Goal: Information Seeking & Learning: Find specific fact

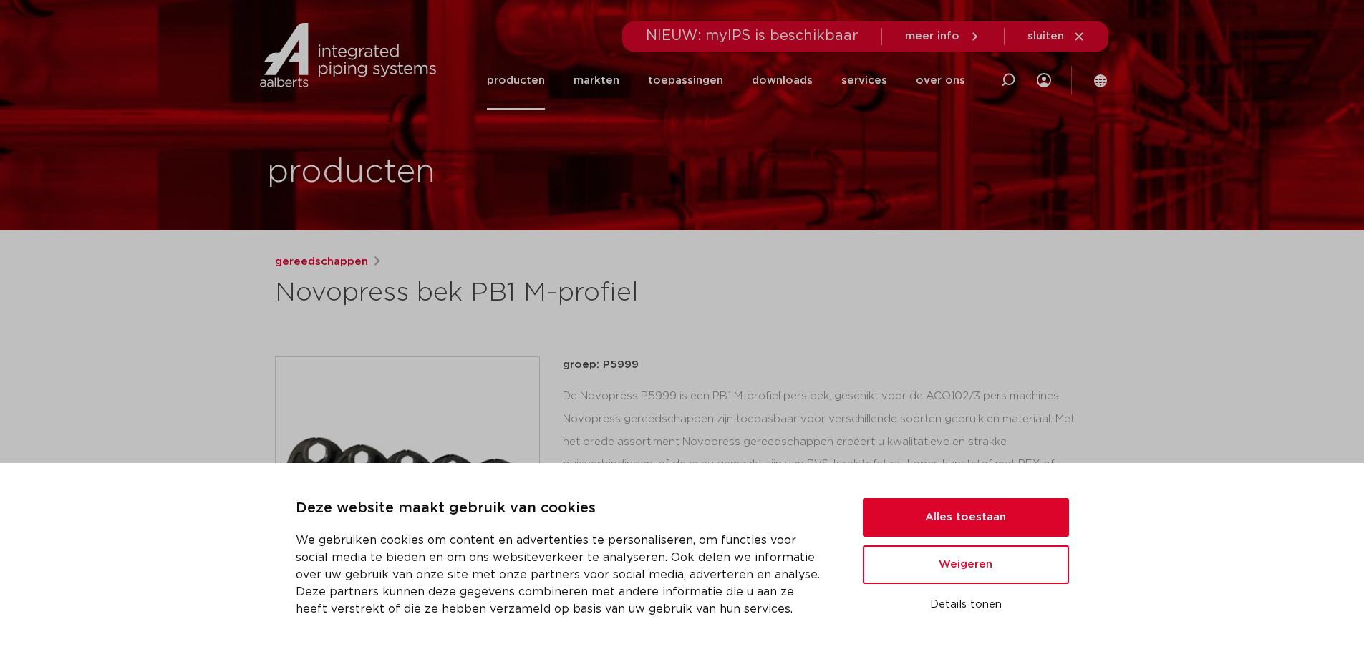
scroll to position [215, 0]
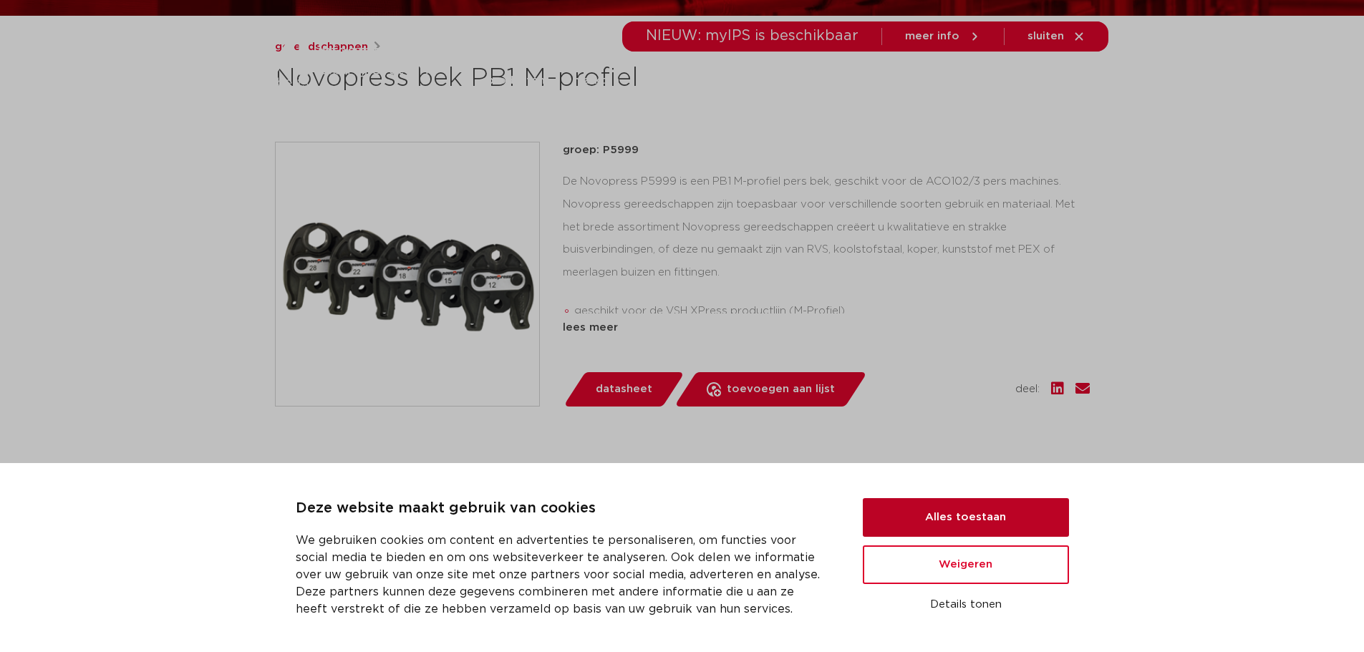
click at [1008, 512] on button "Alles toestaan" at bounding box center [966, 517] width 206 height 39
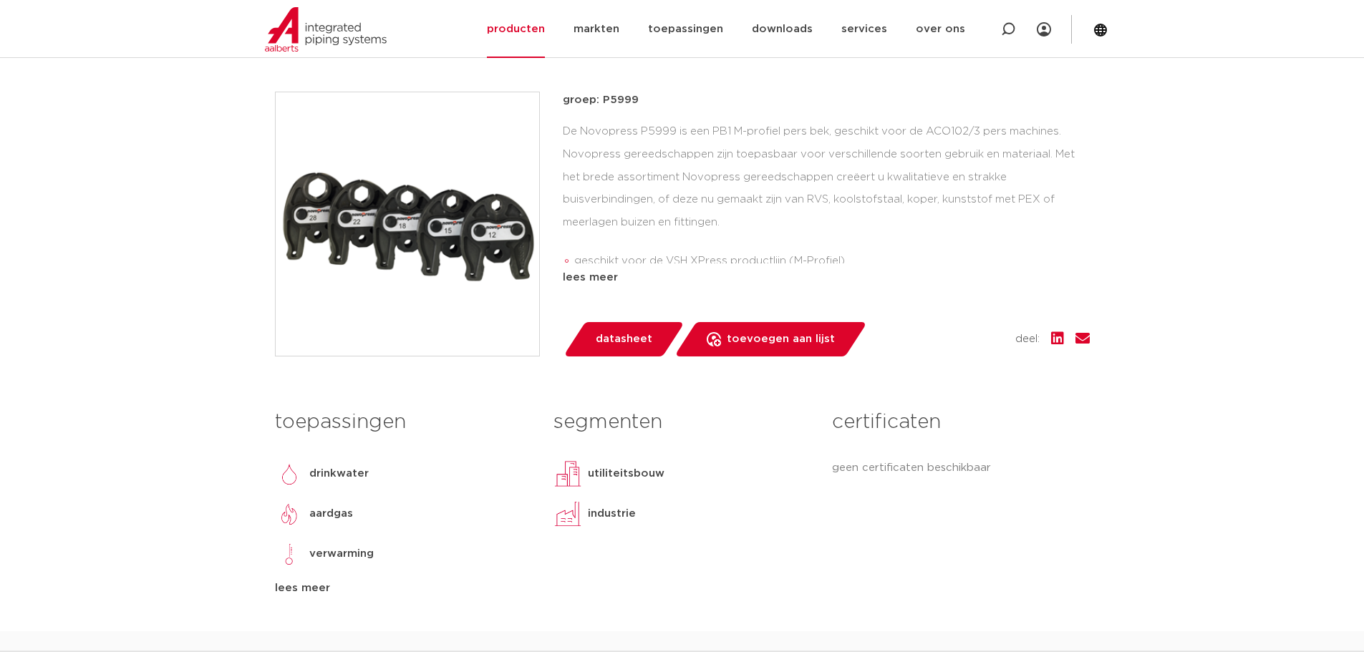
scroll to position [358, 0]
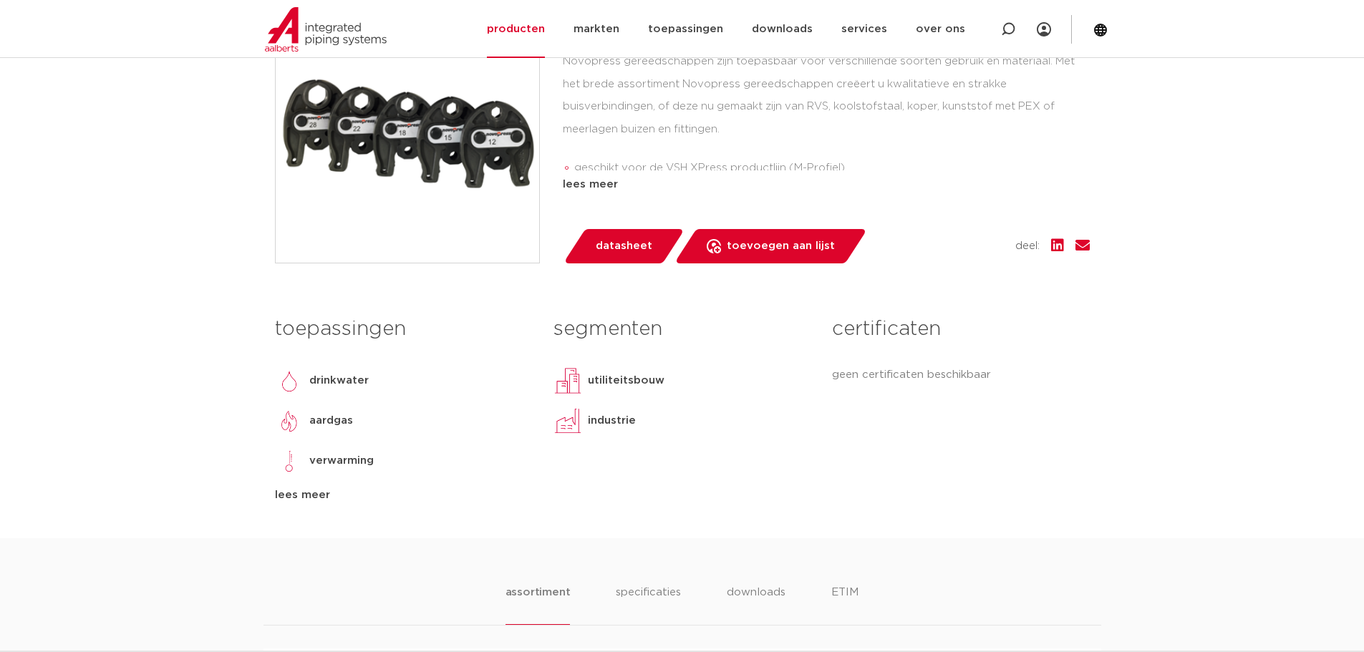
click at [629, 226] on div "groep: P5999 De Novopress P5999 is een PB1 M-profiel pers bek, geschikt voor de…" at bounding box center [826, 131] width 527 height 265
click at [622, 243] on span "datasheet" at bounding box center [624, 246] width 57 height 23
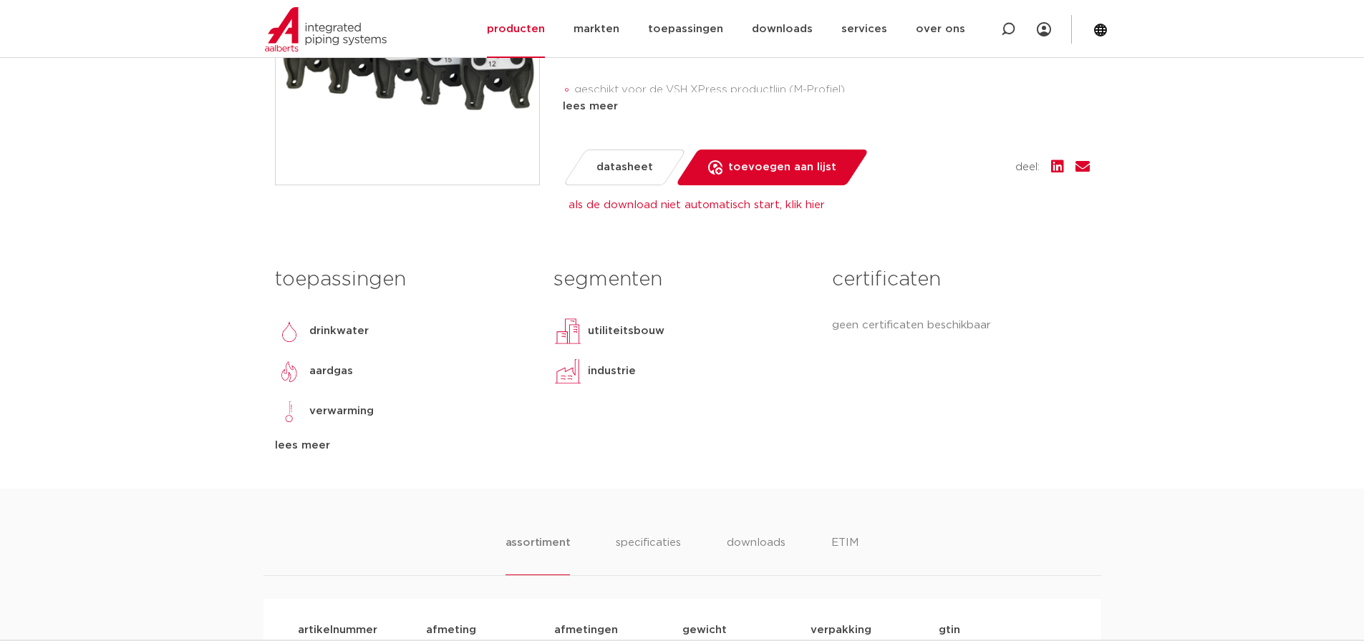
scroll to position [458, 0]
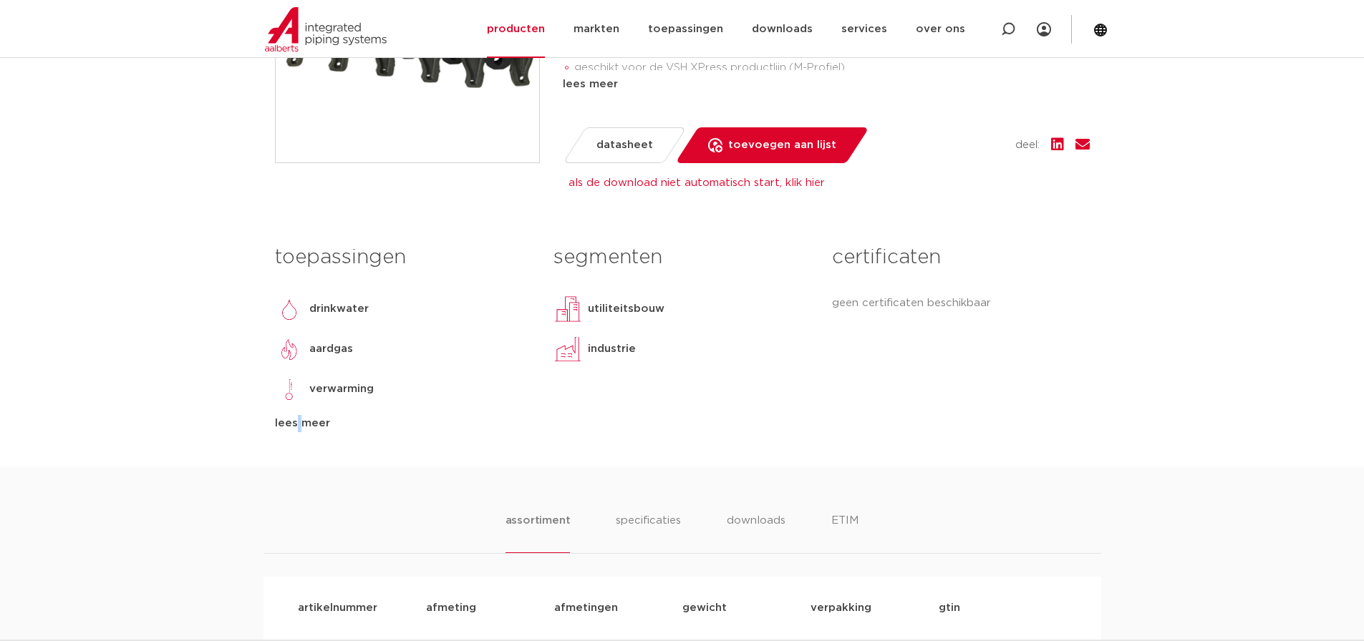
drag, startPoint x: 288, startPoint y: 409, endPoint x: 293, endPoint y: 437, distance: 27.5
click at [288, 411] on div "toepassingen drinkwater aardgas verwarming koeling stoom perslucht solar instal…" at bounding box center [403, 335] width 278 height 195
click at [293, 437] on div "toepassingen drinkwater aardgas verwarming koeling stoom perslucht solar instal…" at bounding box center [682, 352] width 836 height 229
drag, startPoint x: 297, startPoint y: 427, endPoint x: 319, endPoint y: 424, distance: 22.4
click at [299, 427] on div "lees meer" at bounding box center [403, 423] width 257 height 17
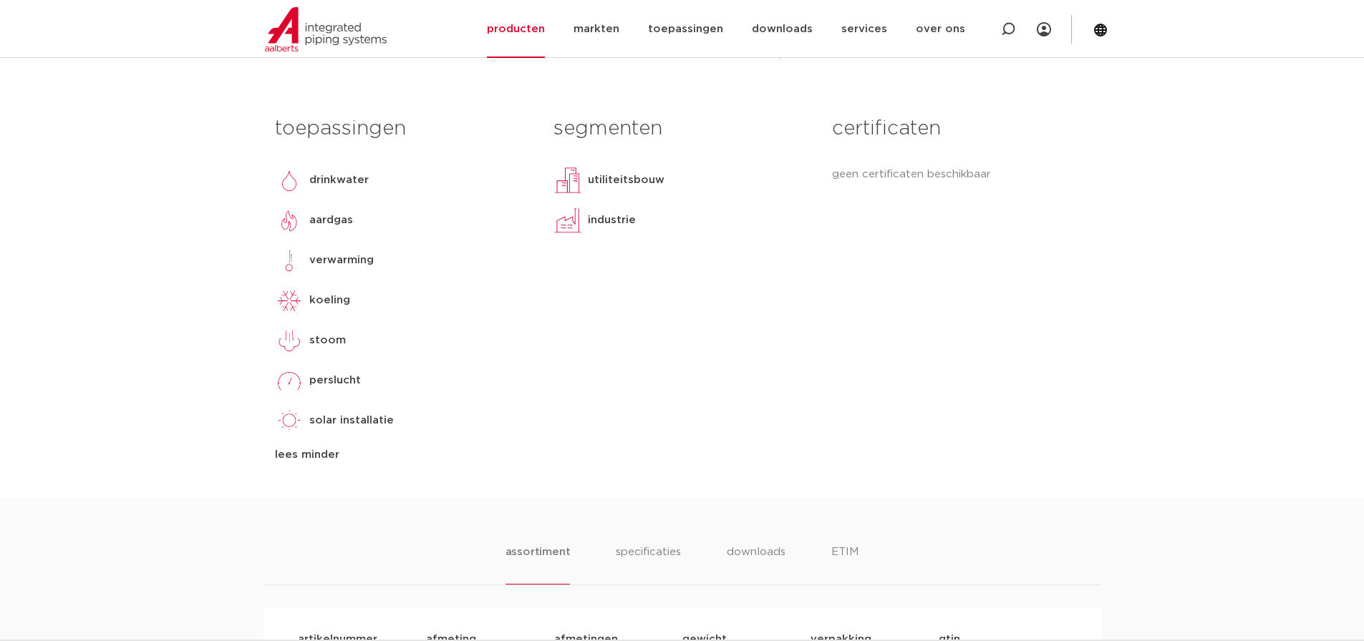
scroll to position [601, 0]
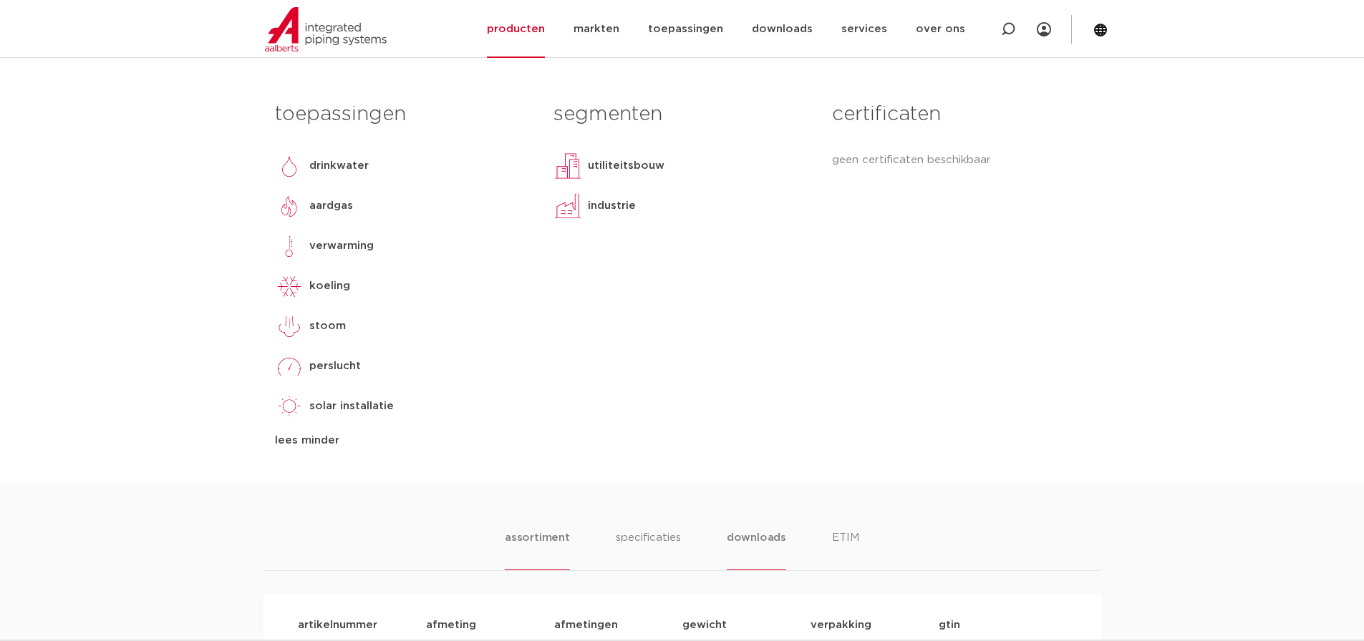
click at [777, 548] on li "downloads" at bounding box center [756, 550] width 59 height 41
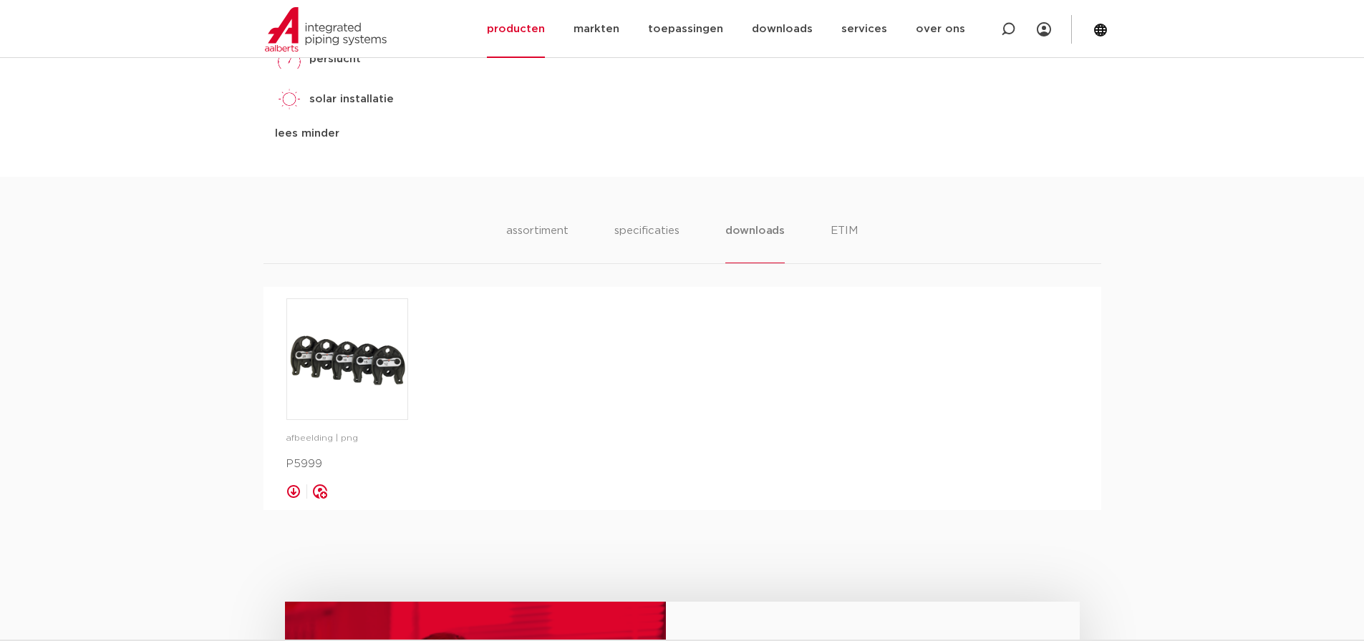
scroll to position [888, 0]
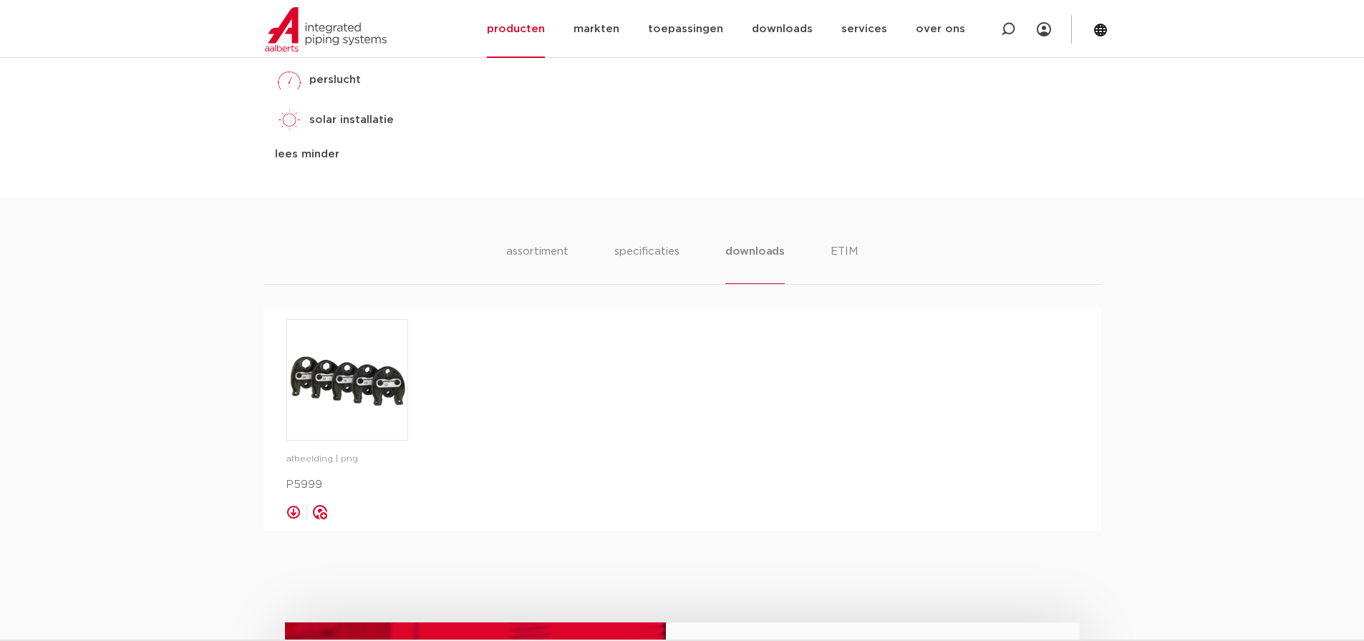
click at [875, 271] on div "assortiment specificaties downloads ETIM" at bounding box center [681, 264] width 837 height 42
click at [848, 249] on li "ETIM" at bounding box center [844, 263] width 26 height 41
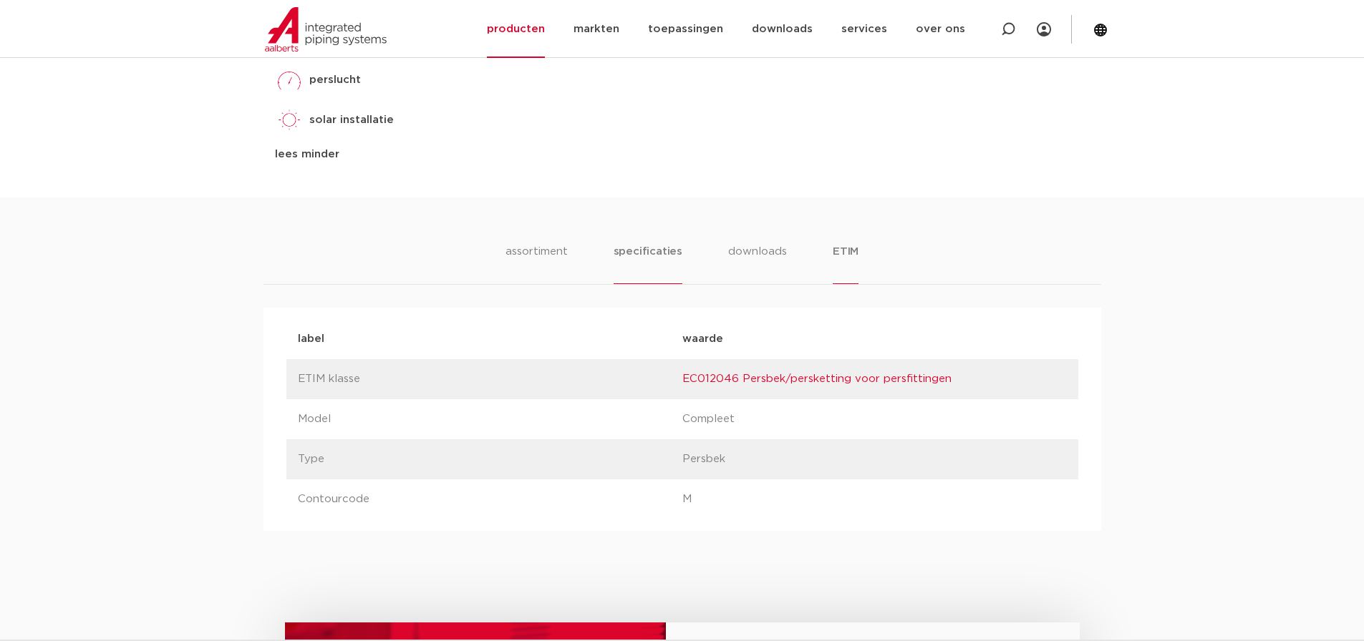
click at [663, 271] on li "specificaties" at bounding box center [647, 263] width 69 height 41
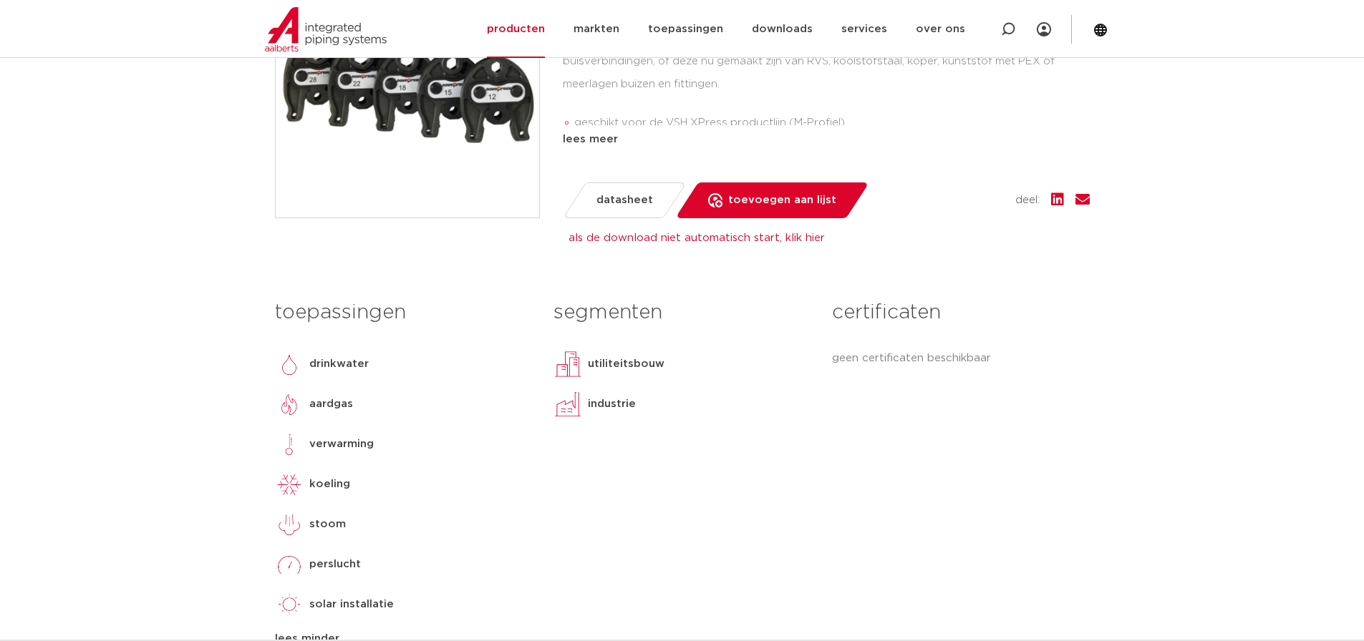
scroll to position [172, 0]
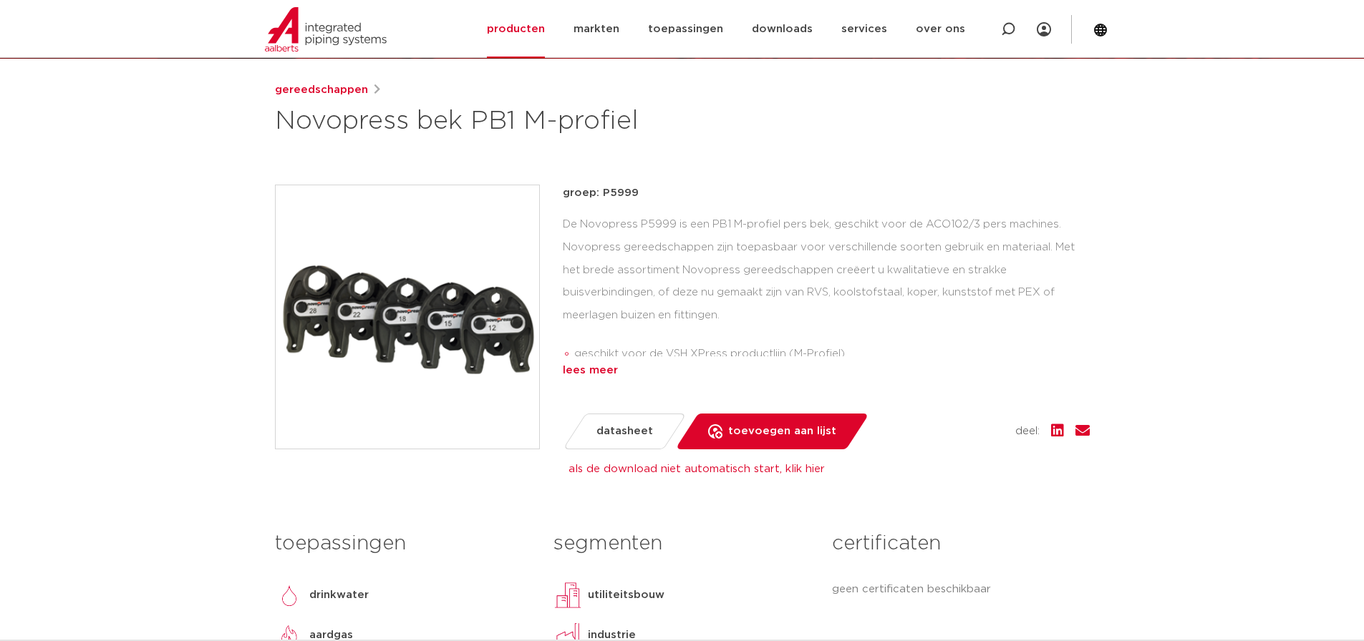
click at [601, 374] on div "lees meer" at bounding box center [826, 370] width 527 height 17
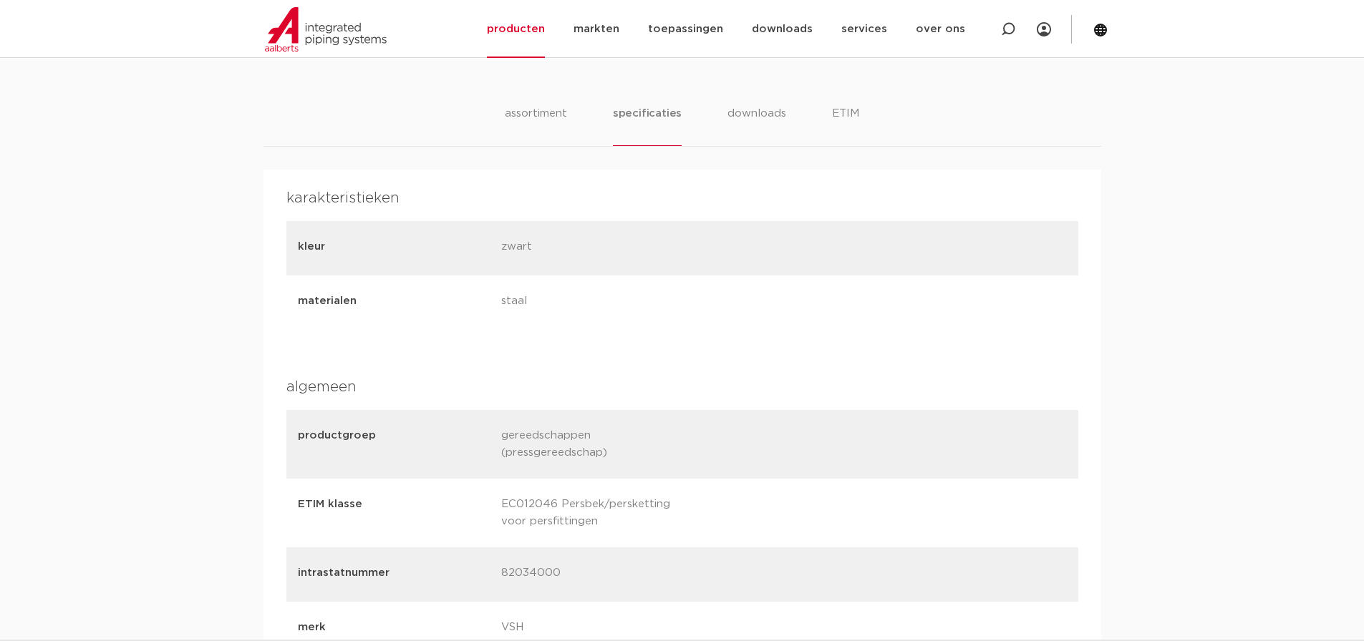
scroll to position [888, 0]
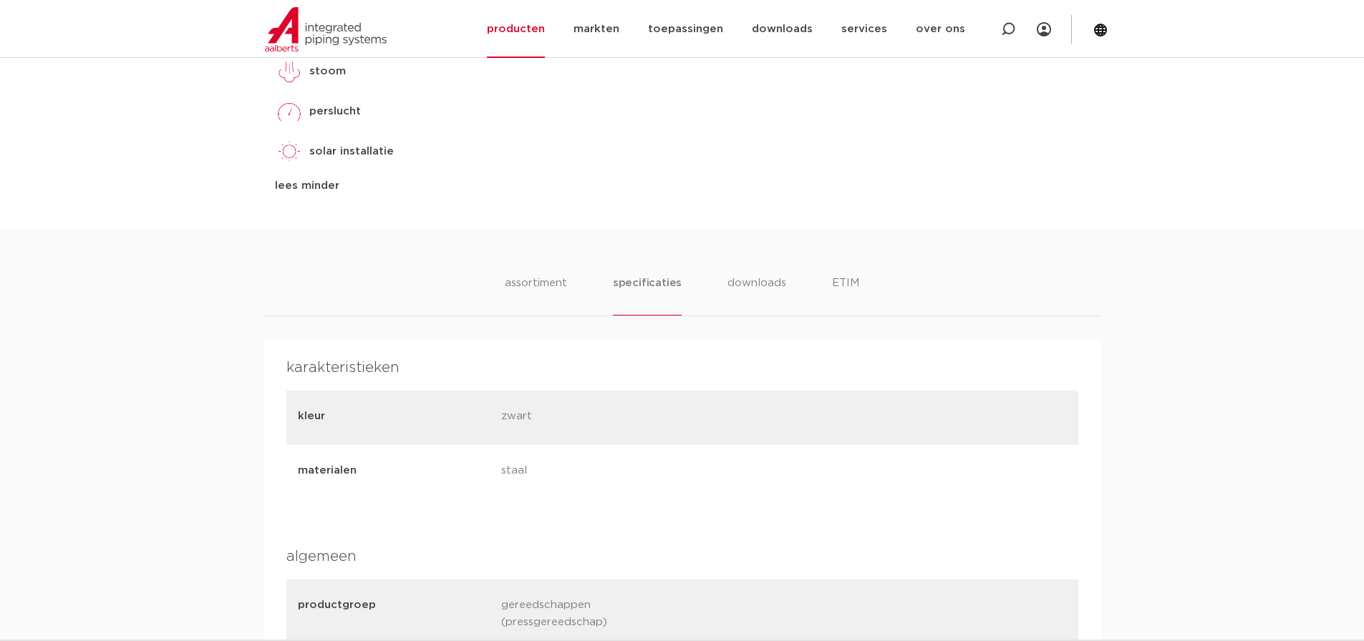
click at [549, 263] on div "assortiment specificaties downloads ETIM assortiment specificaties downloads ET…" at bounding box center [682, 587] width 1364 height 717
click at [546, 292] on li "assortiment" at bounding box center [535, 295] width 65 height 41
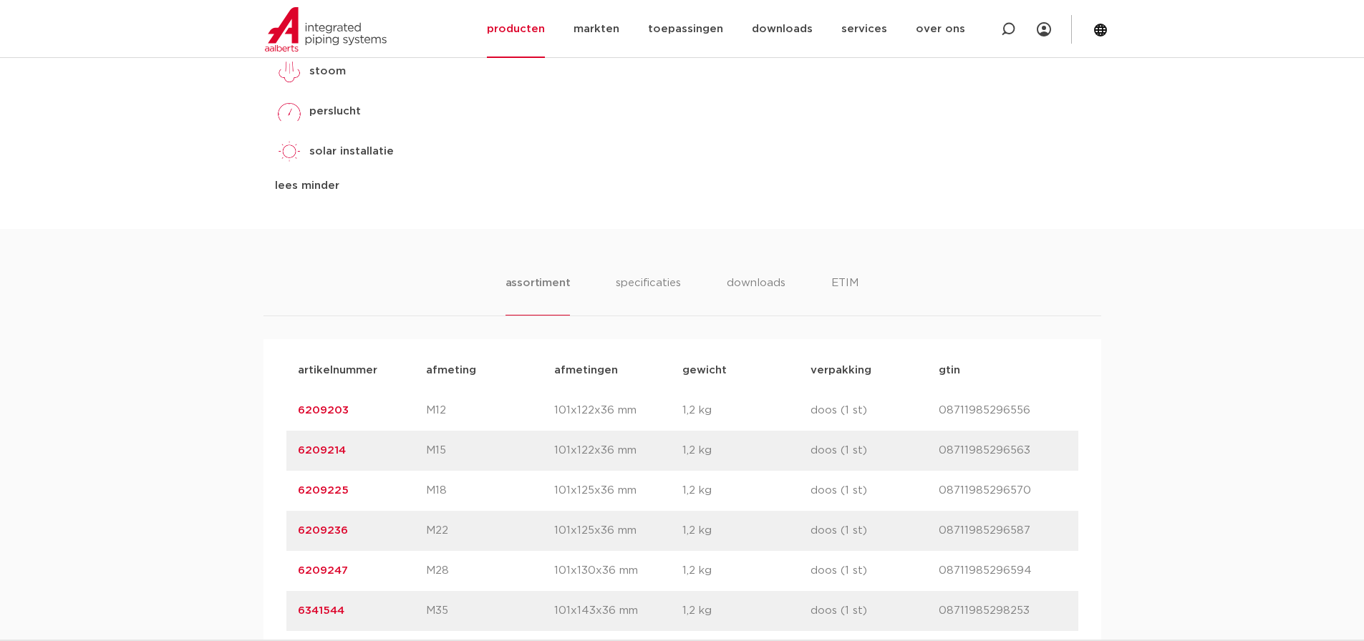
click at [329, 446] on link "6209214" at bounding box center [322, 450] width 48 height 11
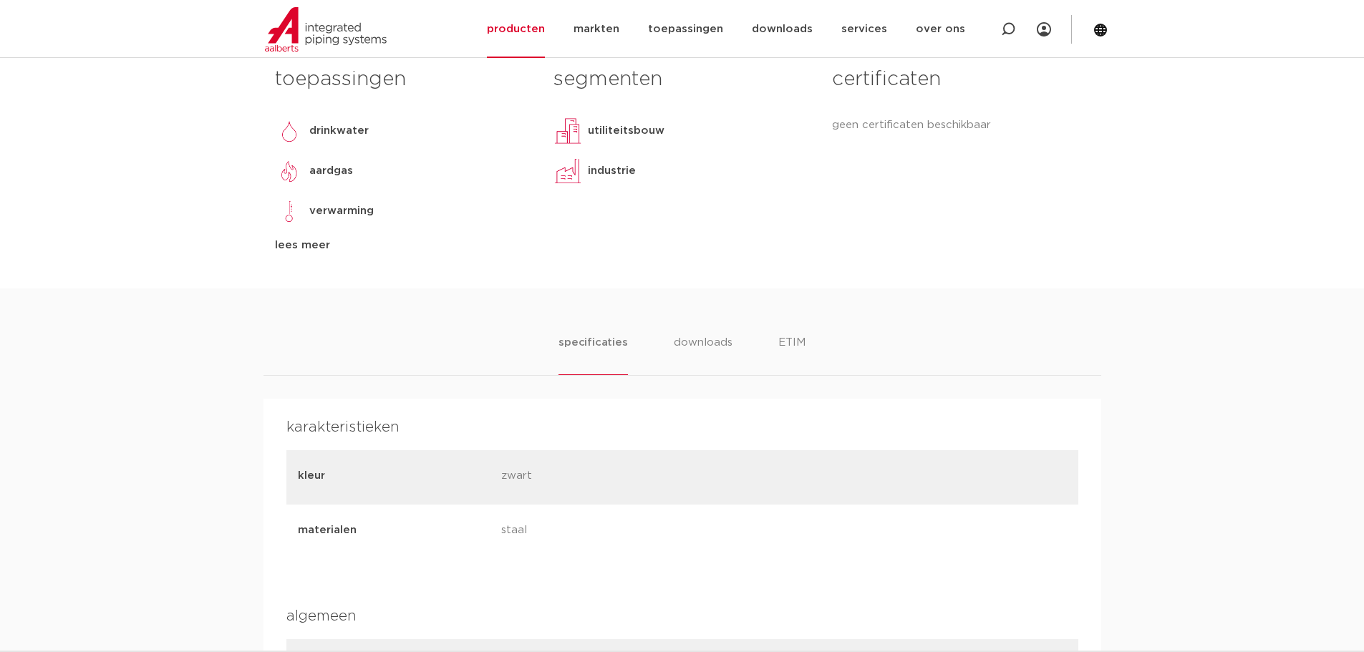
scroll to position [787, 0]
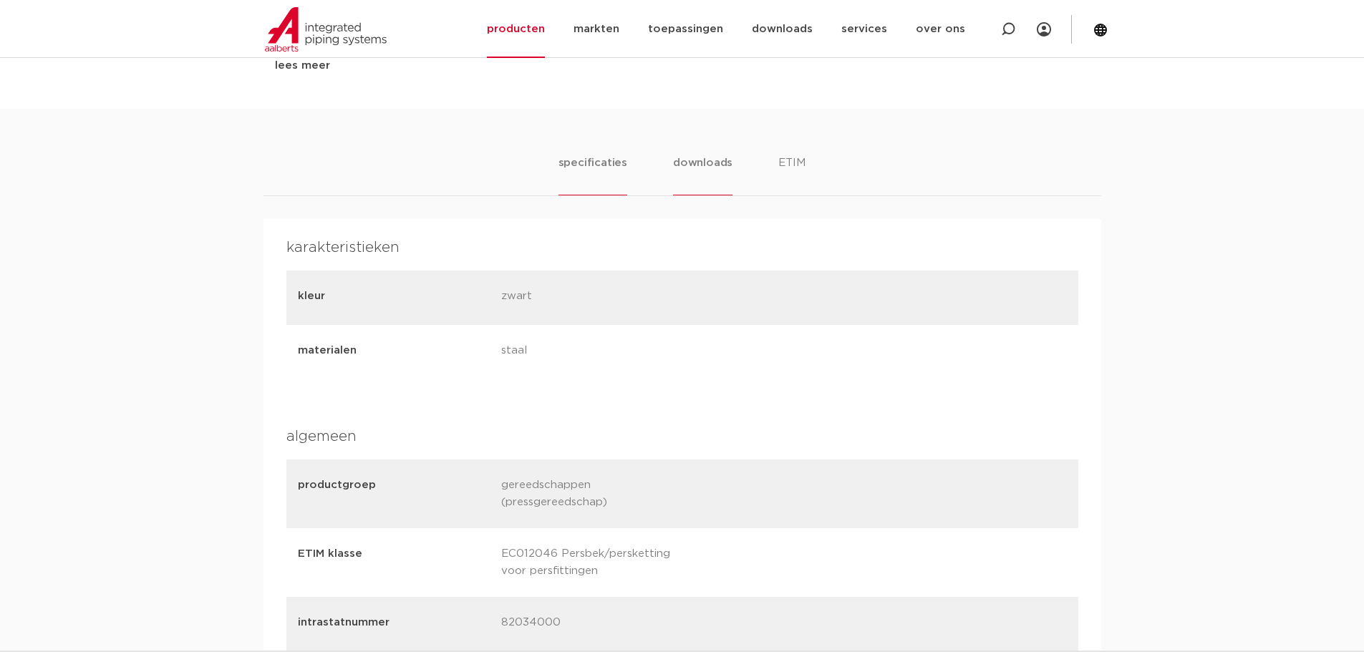
click at [686, 175] on li "downloads" at bounding box center [702, 175] width 59 height 41
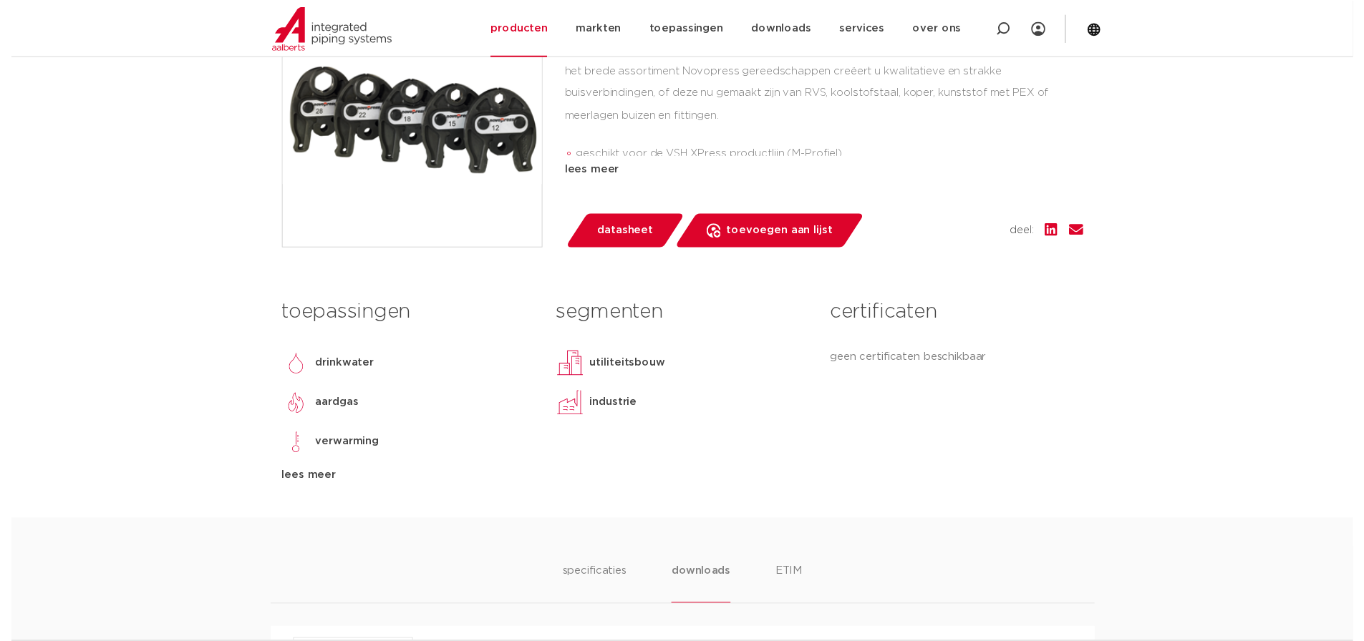
scroll to position [286, 0]
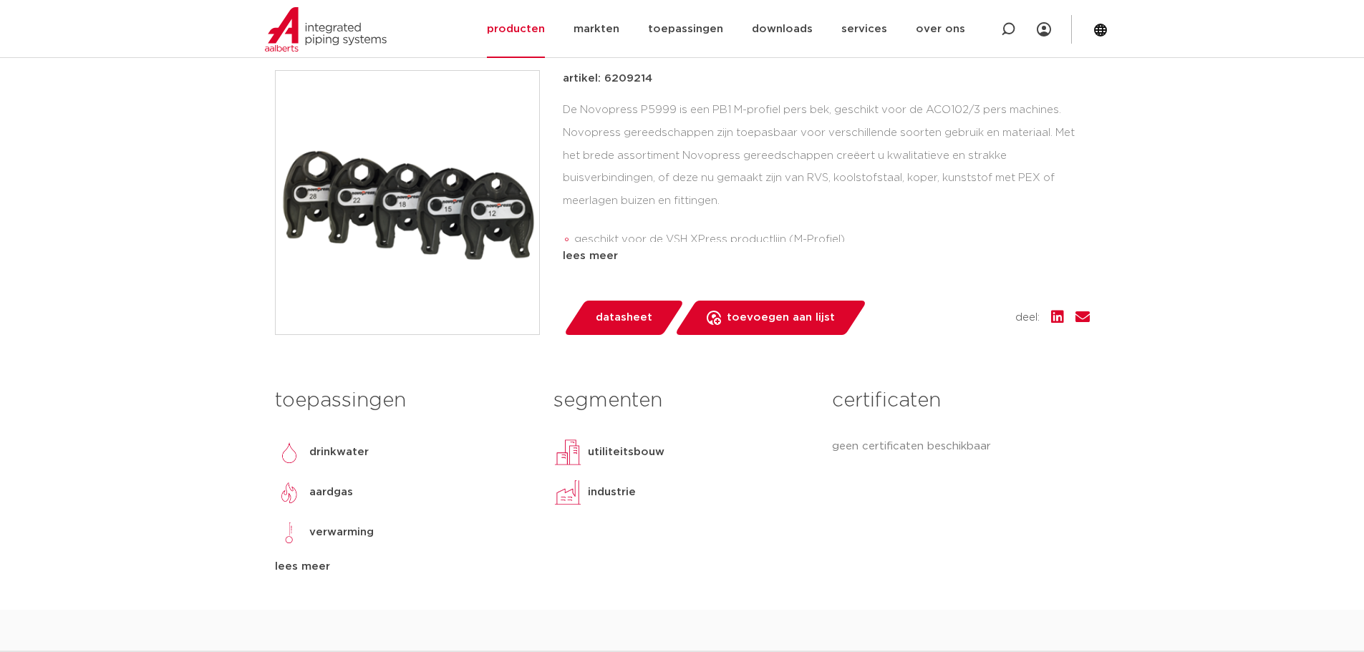
click at [616, 307] on span "datasheet" at bounding box center [624, 317] width 57 height 23
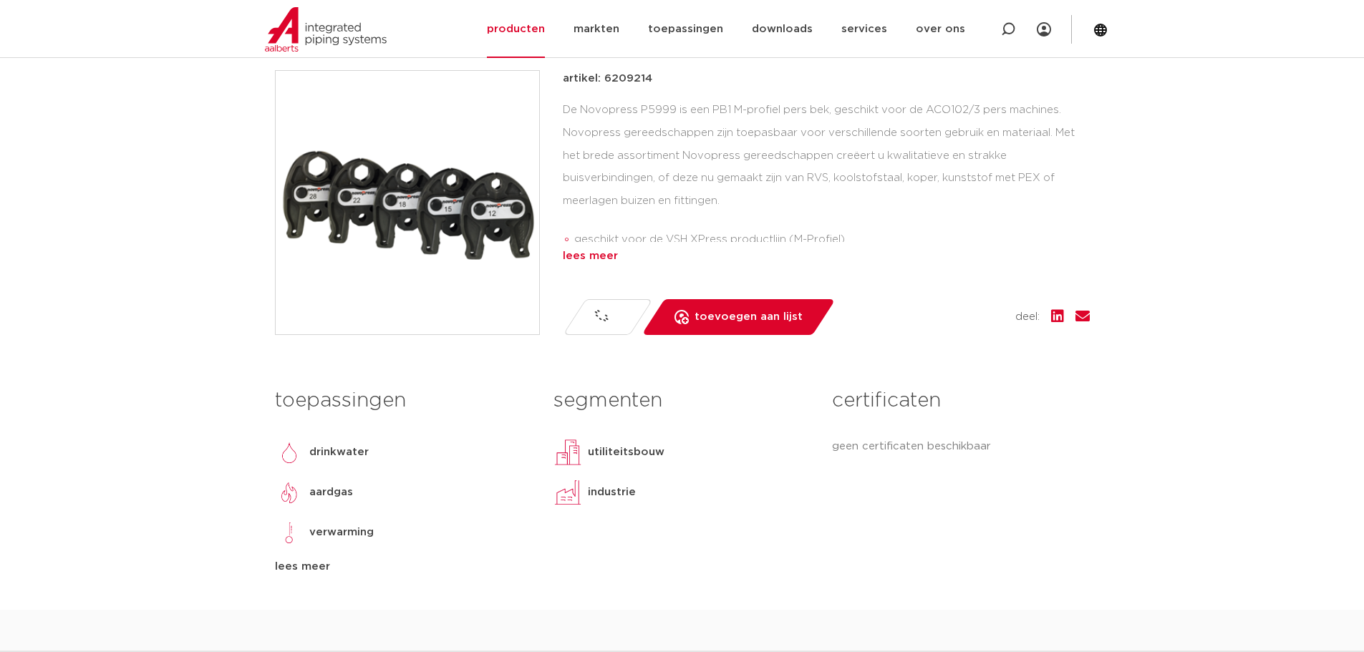
click at [606, 261] on div "lees meer" at bounding box center [826, 256] width 527 height 17
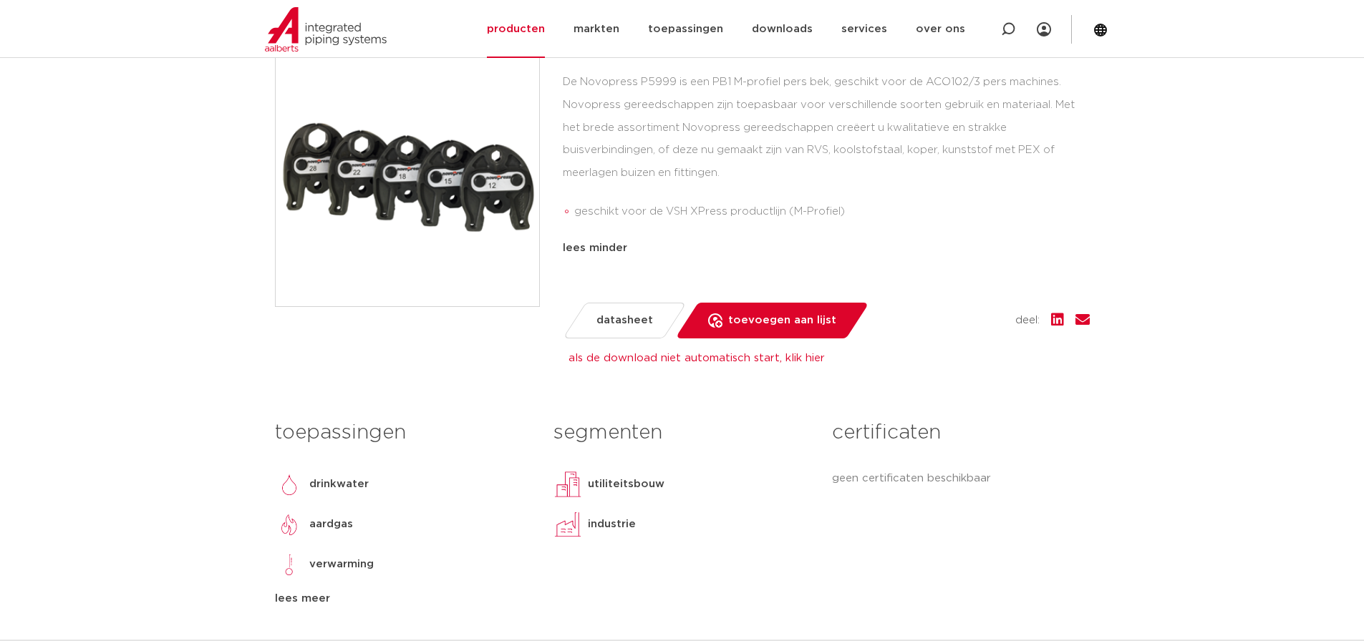
scroll to position [358, 0]
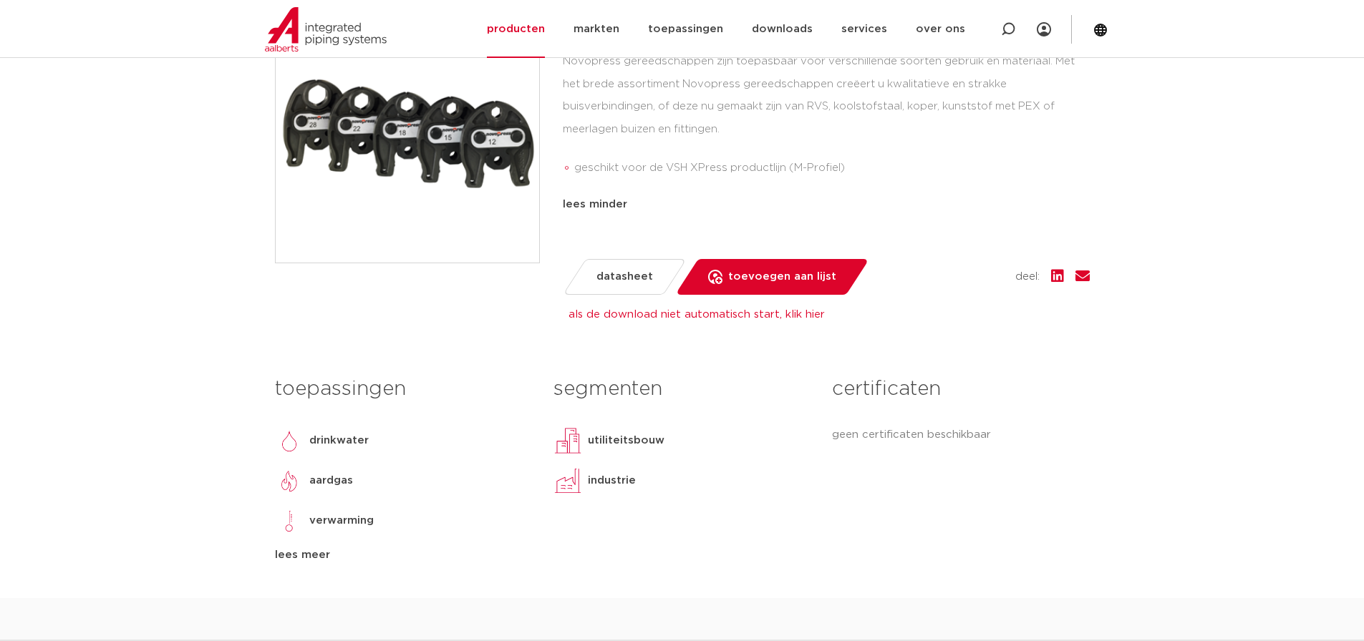
click at [923, 438] on p "geen certificaten beschikbaar" at bounding box center [960, 435] width 257 height 17
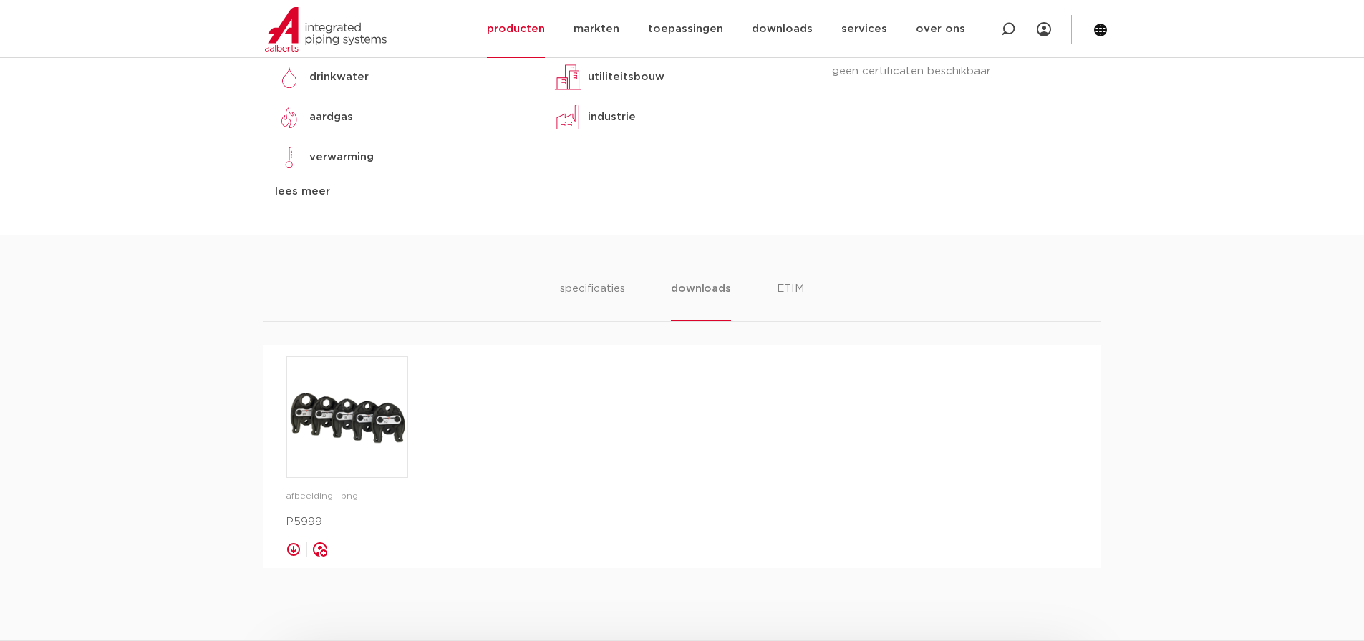
scroll to position [716, 0]
click at [629, 301] on ul "specificaties downloads ETIM" at bounding box center [681, 306] width 243 height 41
click at [606, 296] on li "specificaties" at bounding box center [592, 306] width 69 height 41
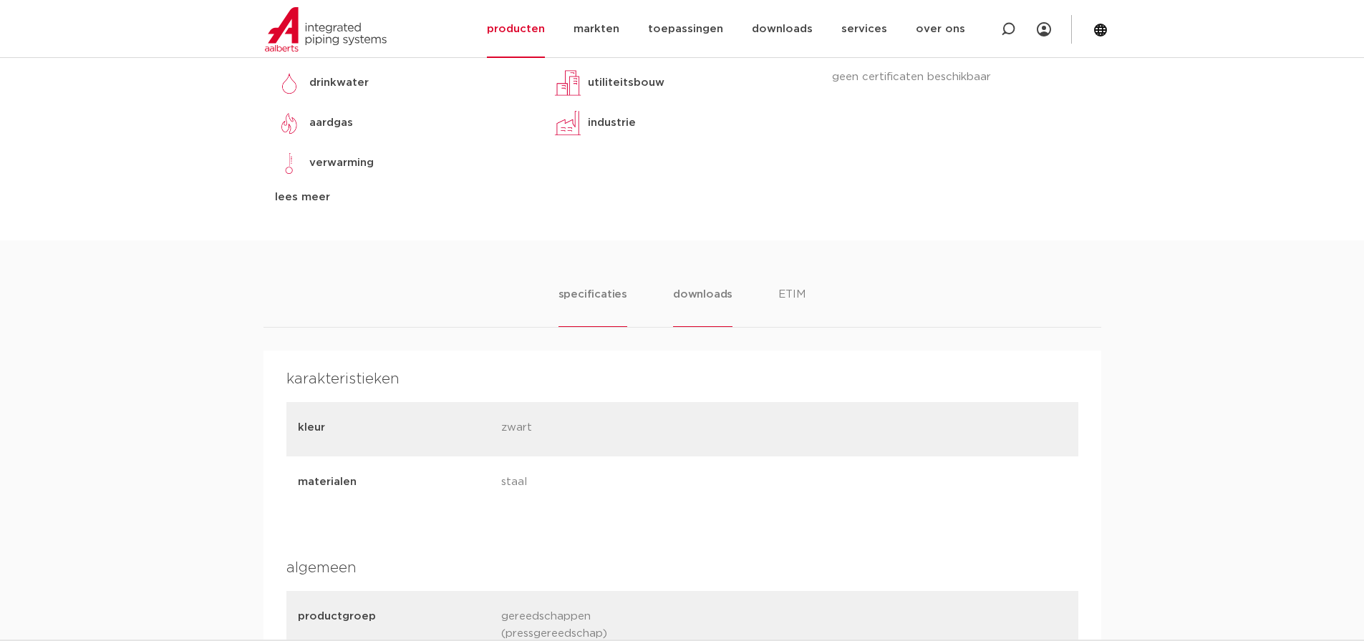
click at [730, 296] on ul "specificaties downloads ETIM" at bounding box center [682, 306] width 248 height 41
click at [719, 295] on li "downloads" at bounding box center [702, 306] width 59 height 41
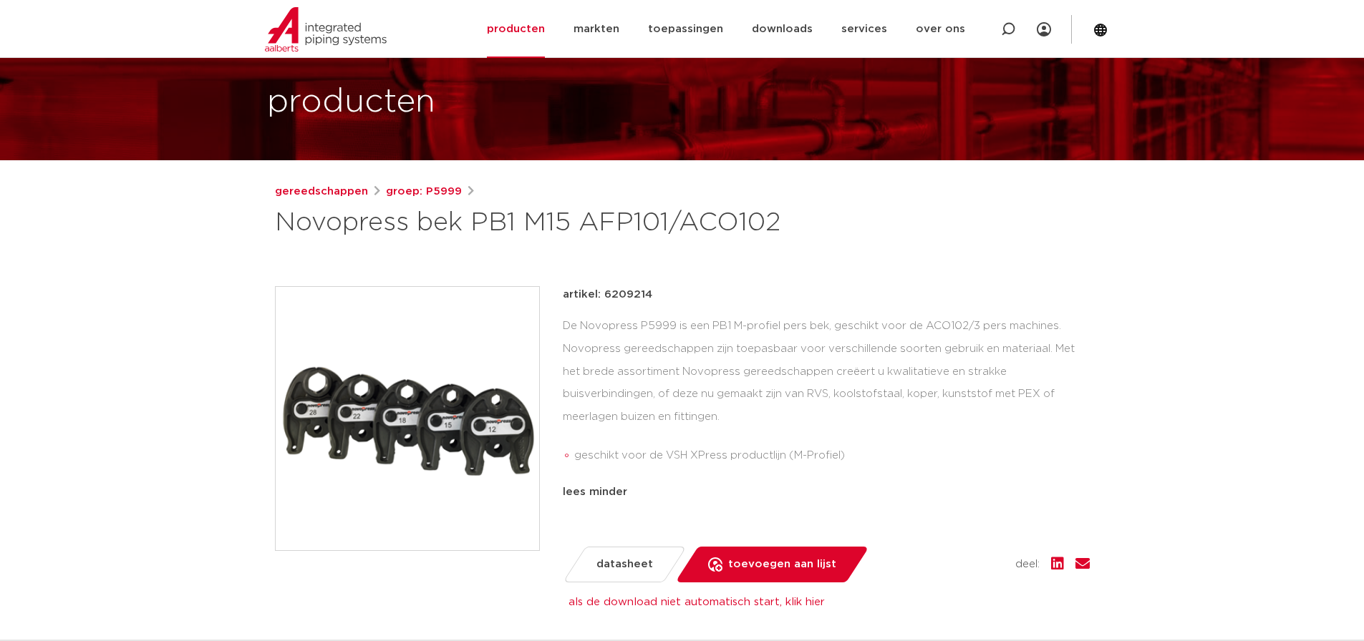
scroll to position [0, 0]
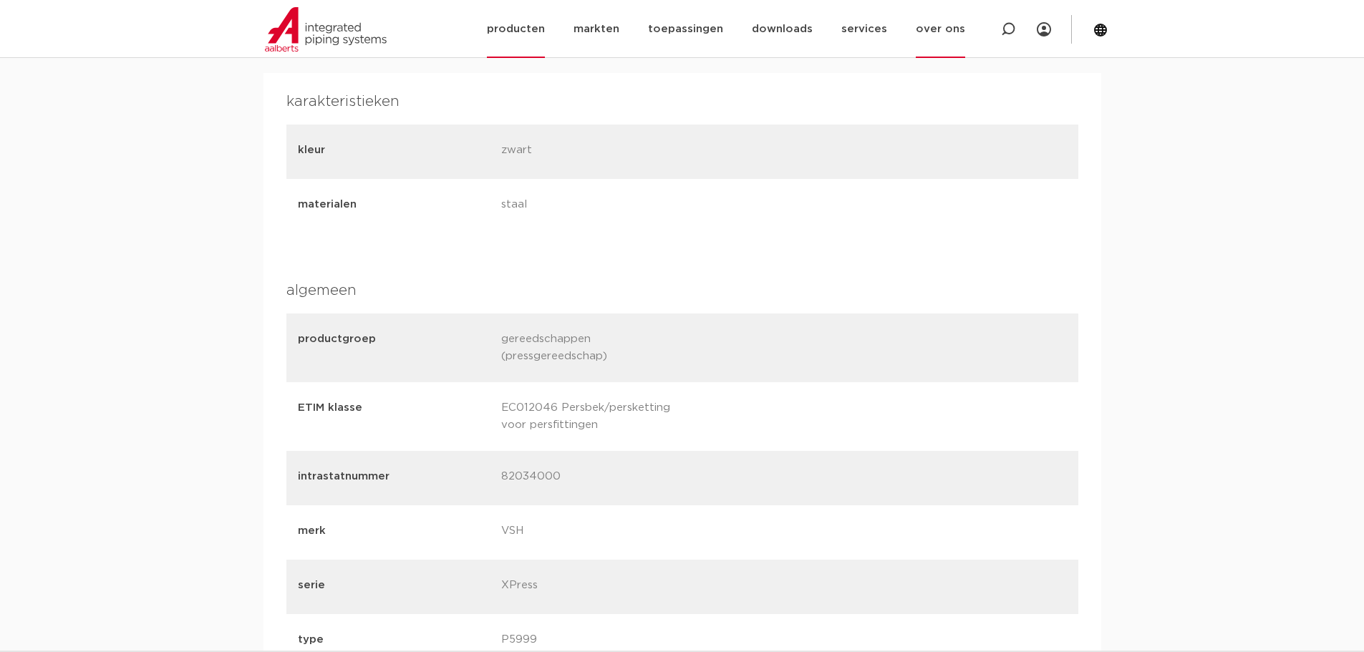
scroll to position [931, 0]
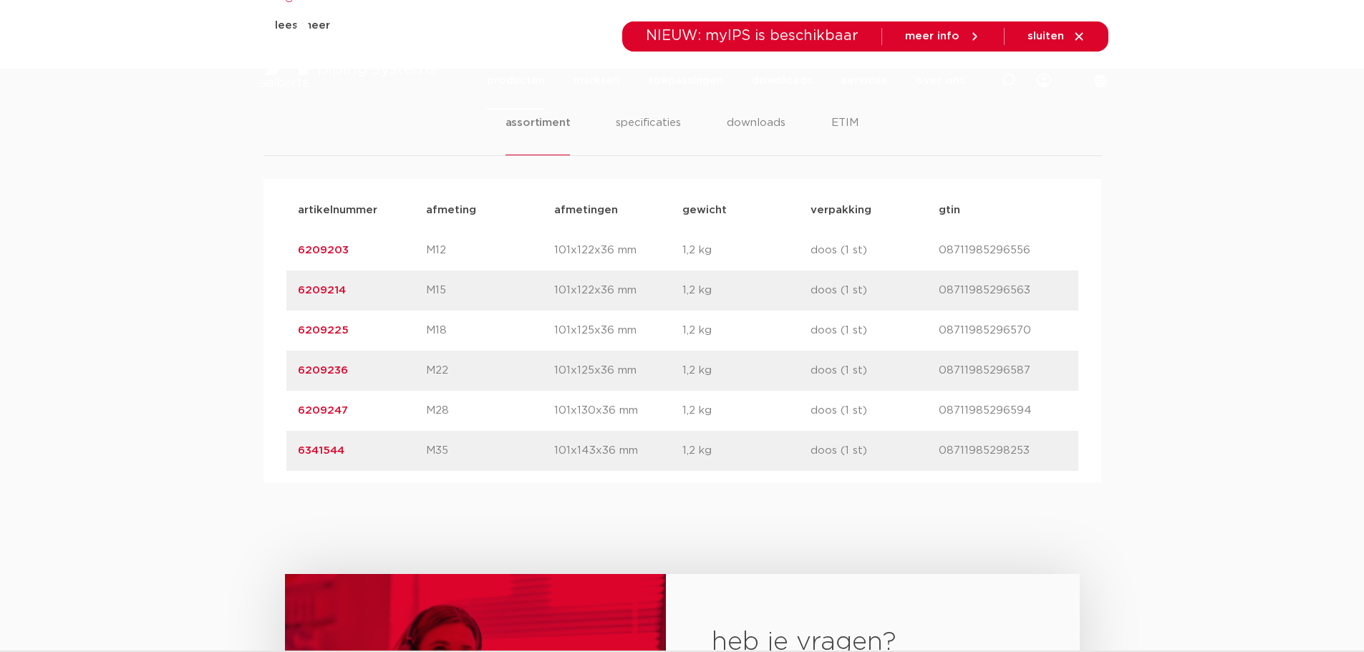
drag, startPoint x: 383, startPoint y: 308, endPoint x: 306, endPoint y: 234, distance: 107.3
click at [295, 296] on div "artikelnummer 6209214 afmeting M15 afmetingen 101x122x36 mm gewicht 1,2 kg verp…" at bounding box center [682, 291] width 792 height 40
copy link "6209214"
click at [361, 328] on p "6209225" at bounding box center [362, 330] width 128 height 17
drag, startPoint x: 352, startPoint y: 372, endPoint x: 300, endPoint y: 362, distance: 53.2
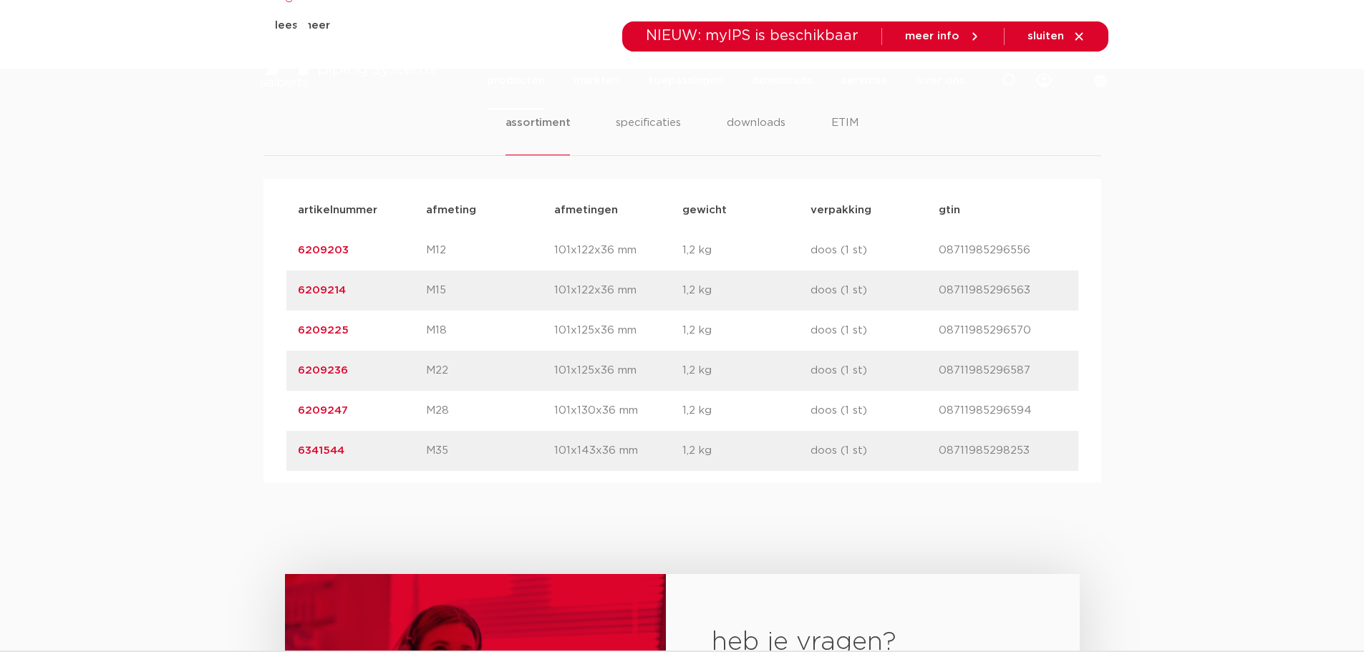
click at [300, 362] on p "6209236" at bounding box center [362, 370] width 128 height 17
copy link "6209236"
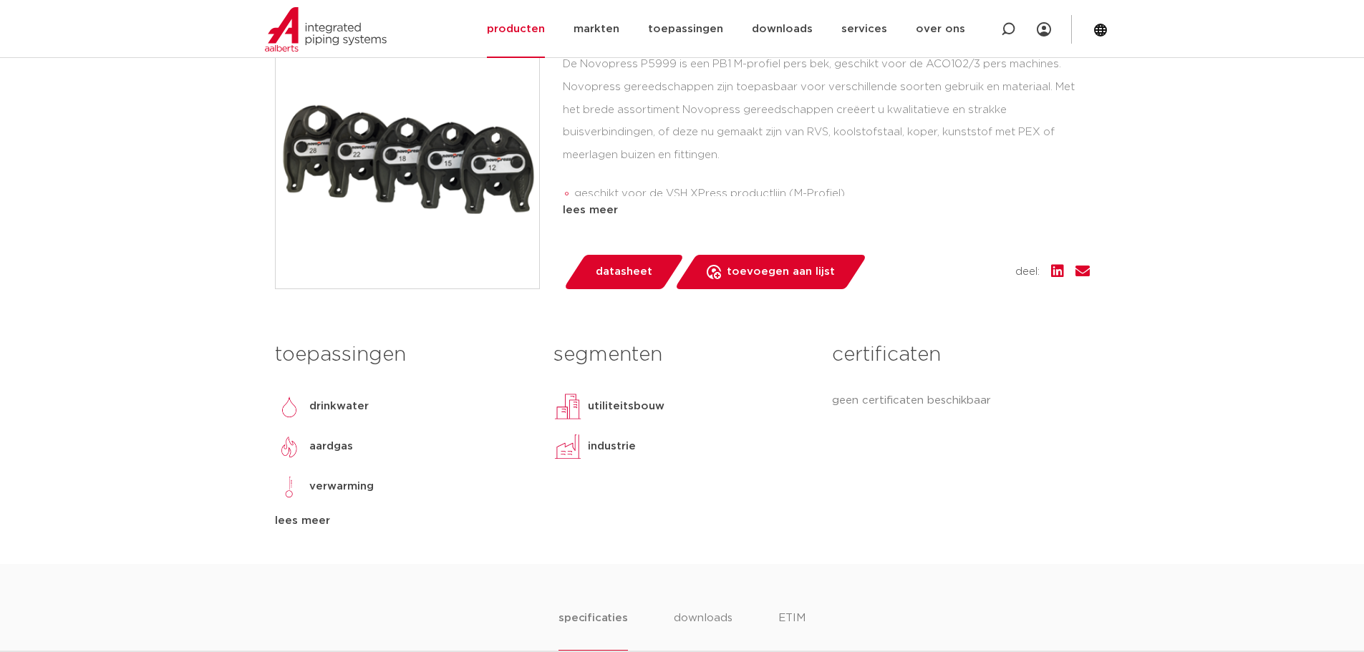
scroll to position [286, 0]
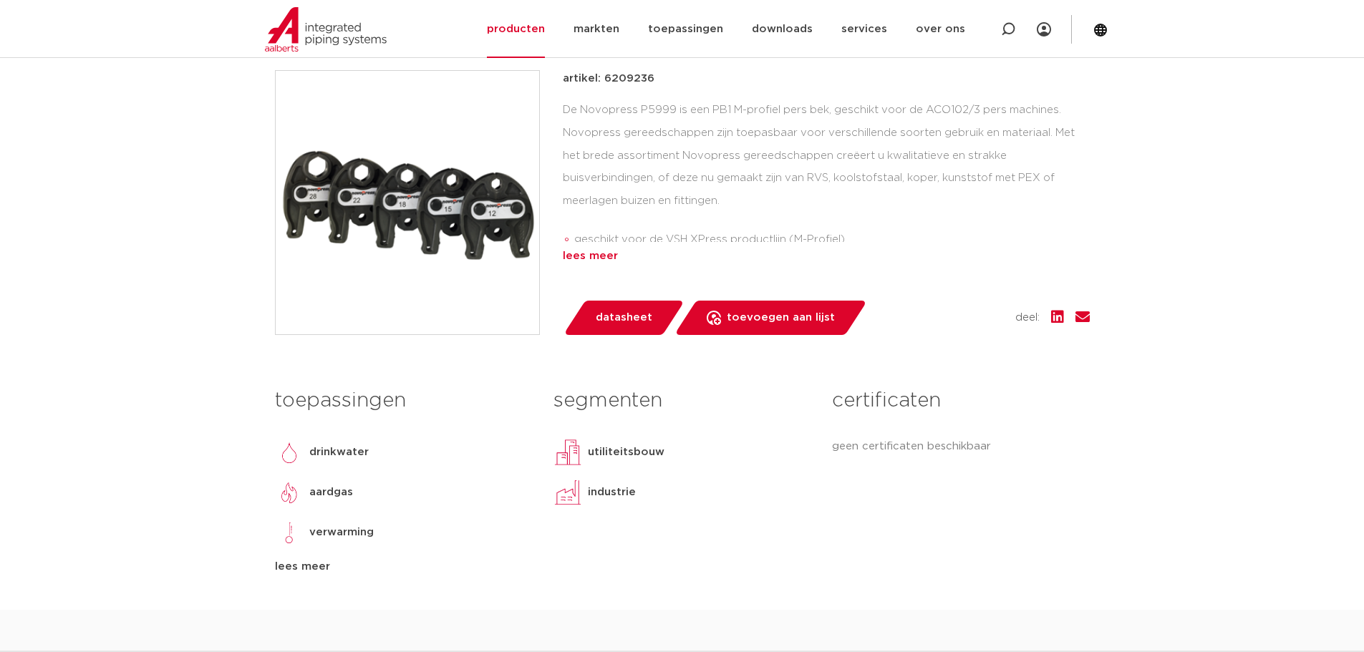
click at [570, 258] on div "lees meer" at bounding box center [826, 256] width 527 height 17
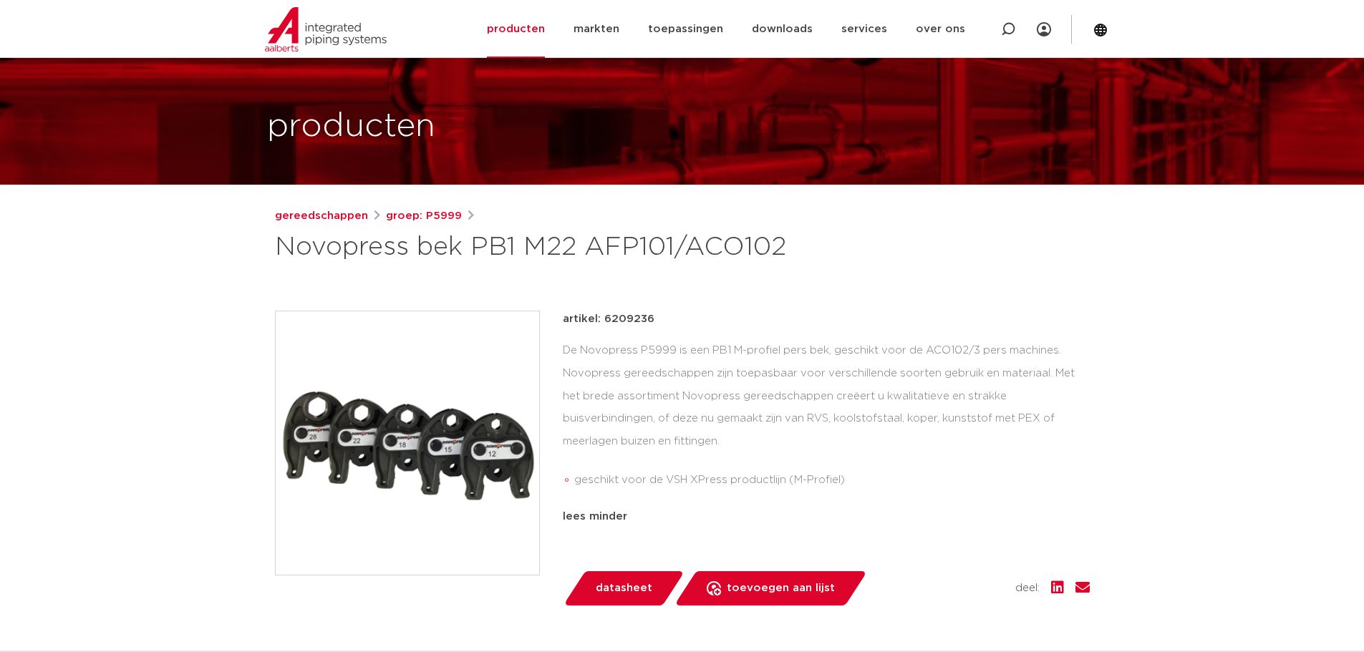
scroll to position [72, 0]
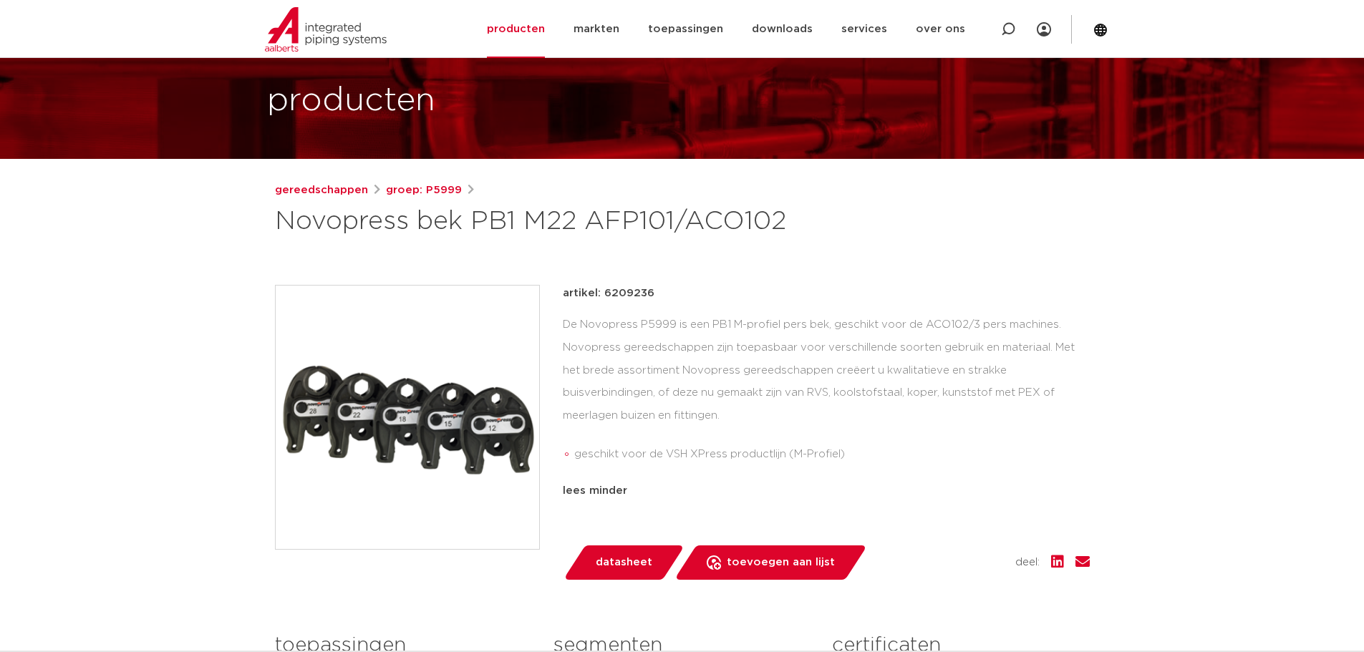
drag, startPoint x: 657, startPoint y: 286, endPoint x: 598, endPoint y: 293, distance: 59.8
click at [598, 293] on div "artikel: 6209236" at bounding box center [826, 293] width 527 height 17
copy p "6209236"
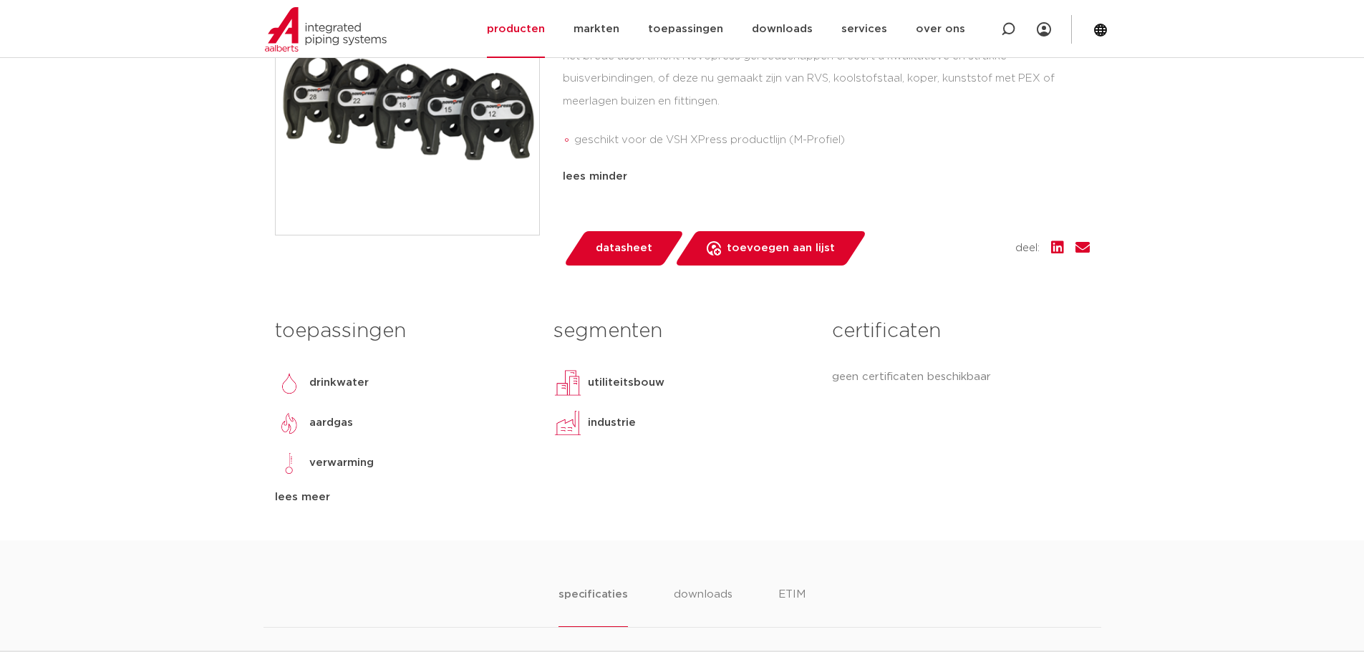
scroll to position [501, 0]
